Goal: Register for event/course

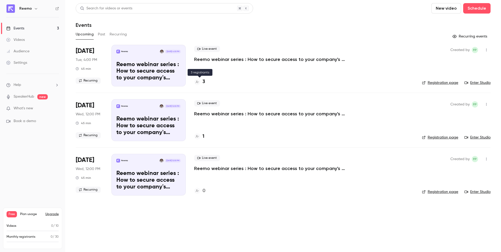
click at [204, 82] on h4 "3" at bounding box center [203, 82] width 3 height 7
